Goal: Contribute content

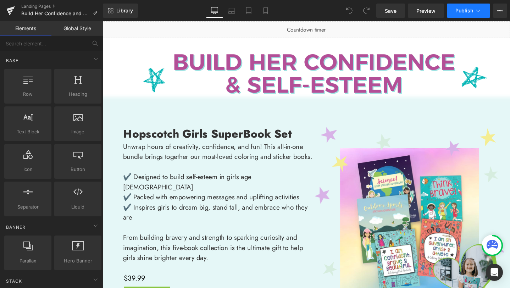
click at [462, 9] on span "Publish" at bounding box center [464, 11] width 18 height 6
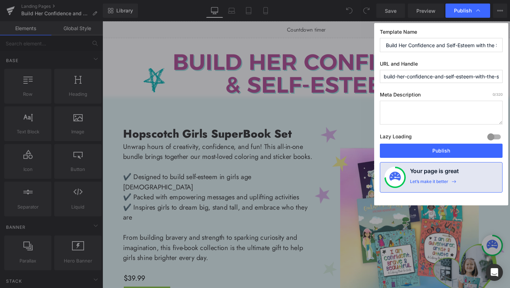
click at [432, 104] on textarea at bounding box center [441, 113] width 123 height 24
paste textarea "Inspire confidence, curiosity & creativity with the Hopscotch Girls Super Book …"
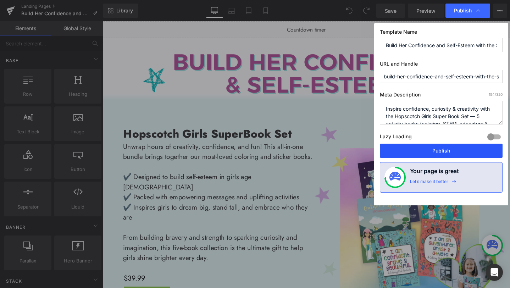
type textarea "Inspire confidence, curiosity & creativity with the Hopscotch Girls Super Book …"
click at [448, 151] on button "Publish" at bounding box center [441, 151] width 123 height 14
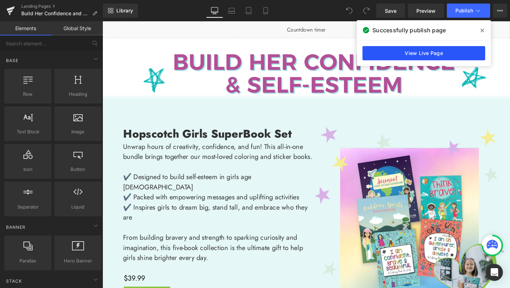
click at [429, 54] on link "View Live Page" at bounding box center [423, 53] width 123 height 14
